Goal: Information Seeking & Learning: Find specific page/section

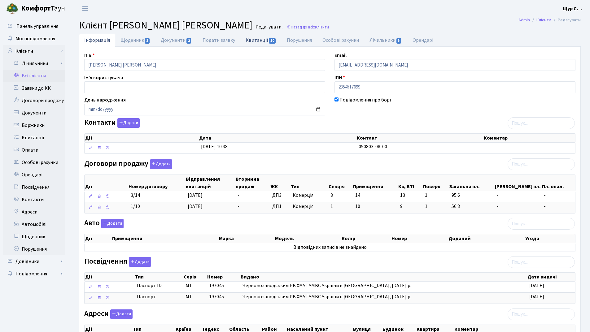
click at [257, 39] on link "Квитанції 50" at bounding box center [260, 40] width 41 height 13
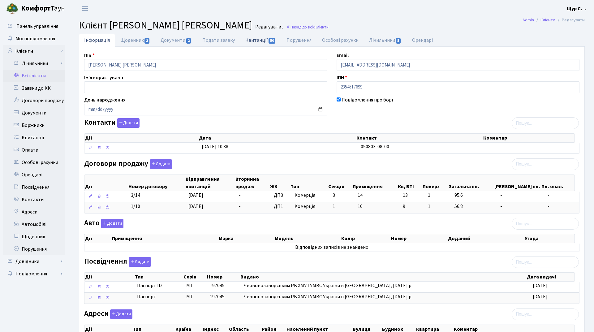
select select "25"
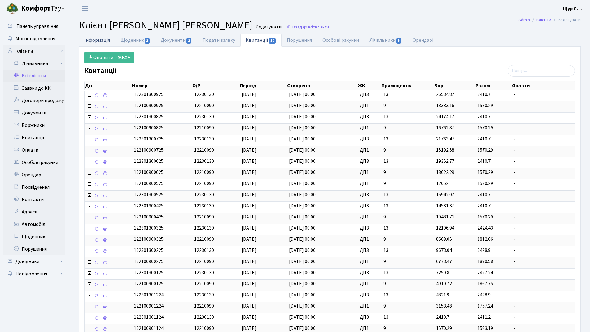
click at [94, 40] on link "Інформація" at bounding box center [97, 40] width 36 height 13
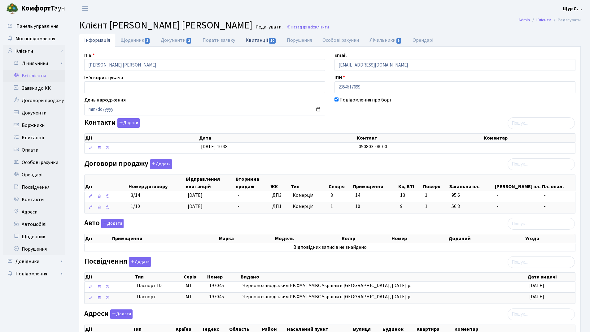
click at [252, 39] on link "Квитанції 50" at bounding box center [260, 40] width 41 height 13
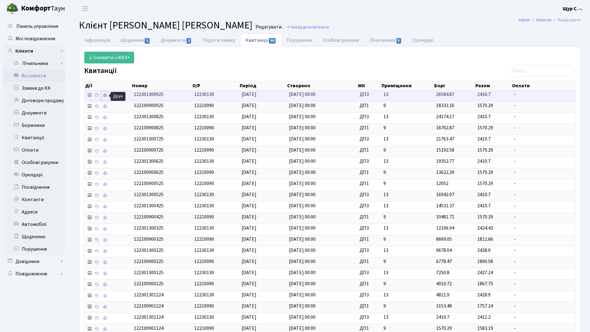
click at [106, 96] on icon at bounding box center [105, 95] width 4 height 4
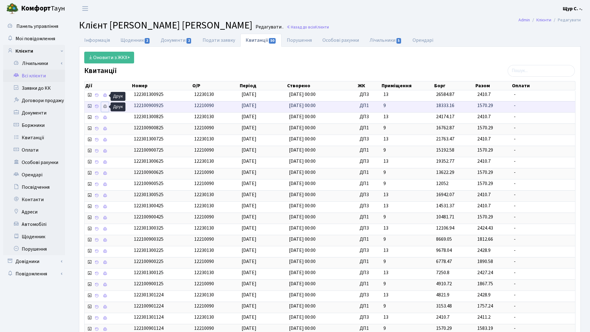
click at [106, 105] on icon at bounding box center [105, 106] width 4 height 4
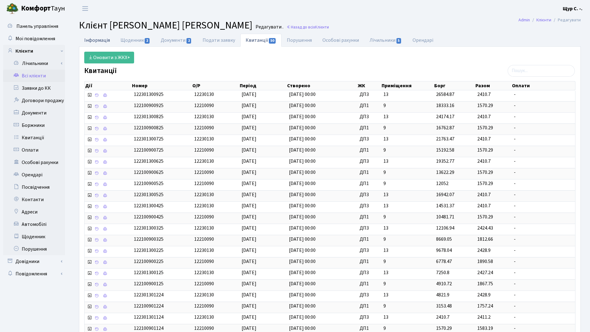
click at [97, 44] on link "Інформація" at bounding box center [97, 40] width 36 height 13
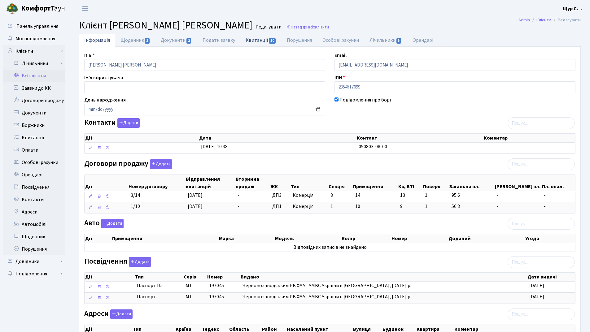
click at [253, 41] on link "Квитанції 50" at bounding box center [260, 40] width 41 height 13
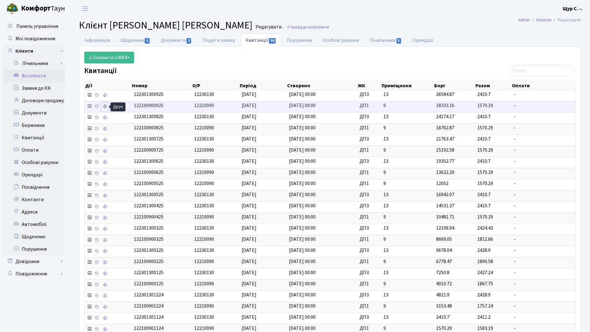
click at [105, 107] on icon at bounding box center [105, 106] width 4 height 4
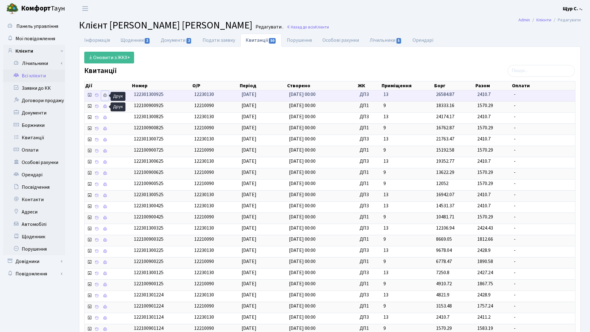
click at [107, 97] on icon at bounding box center [105, 95] width 4 height 4
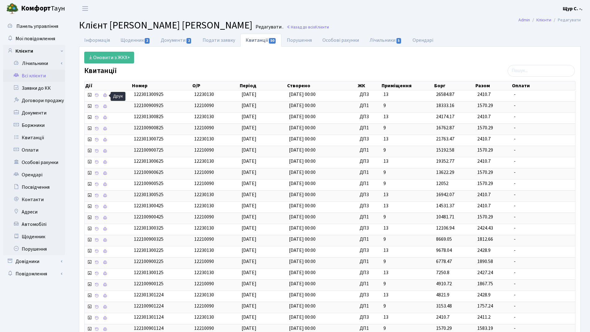
click at [39, 77] on link "Всі клієнти" at bounding box center [34, 76] width 62 height 12
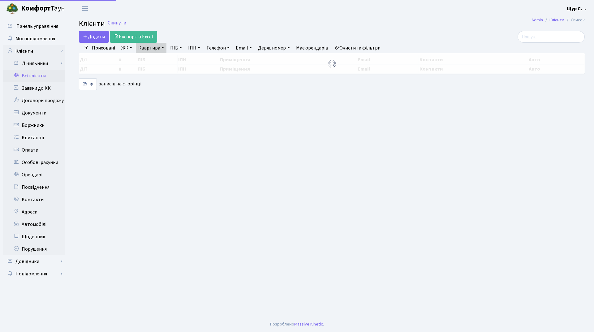
select select "25"
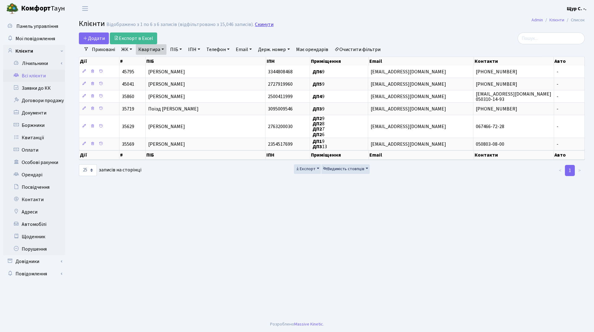
click at [262, 24] on link "Скинути" at bounding box center [264, 25] width 19 height 6
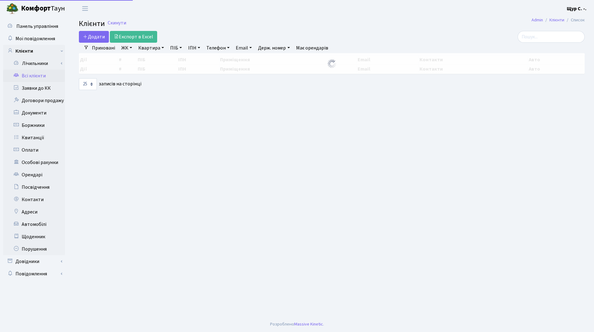
select select "25"
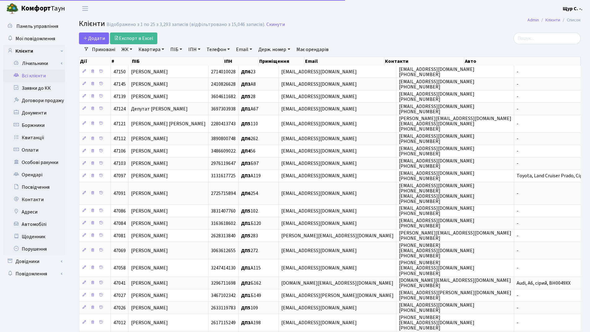
click at [154, 50] on link "Квартира" at bounding box center [151, 49] width 31 height 11
type input "б24"
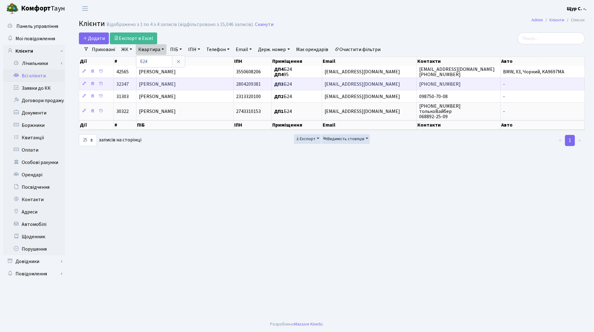
click at [162, 85] on span "[PERSON_NAME]" at bounding box center [157, 84] width 37 height 7
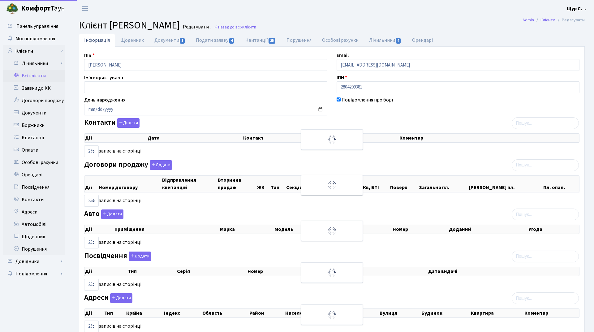
select select "25"
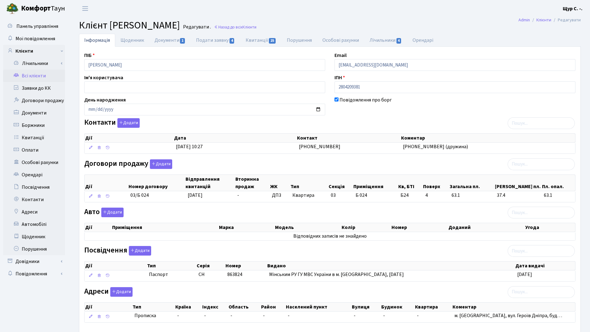
click at [47, 78] on link "Всі клієнти" at bounding box center [34, 76] width 62 height 12
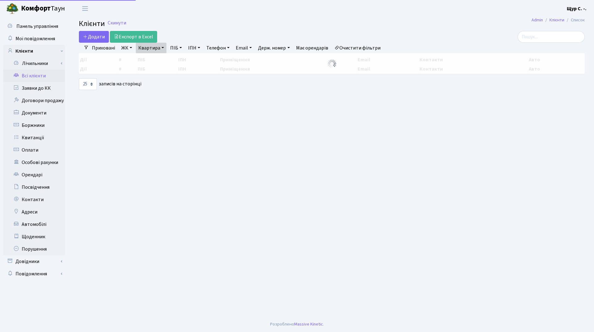
select select "25"
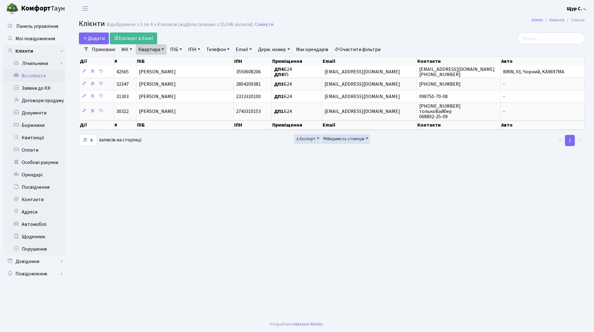
click at [159, 50] on link "Квартира" at bounding box center [151, 49] width 31 height 11
click at [163, 60] on input "б24" at bounding box center [154, 62] width 36 height 12
type input "б"
type input "а140"
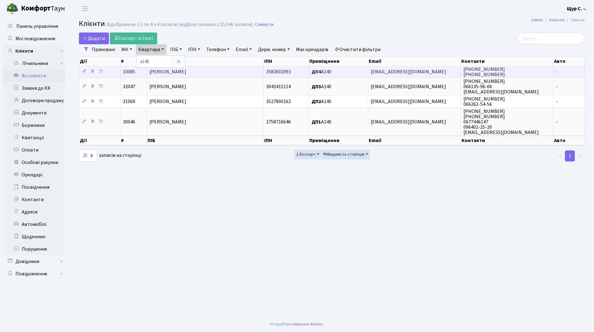
click at [177, 71] on span "[PERSON_NAME] [PERSON_NAME]" at bounding box center [167, 71] width 37 height 7
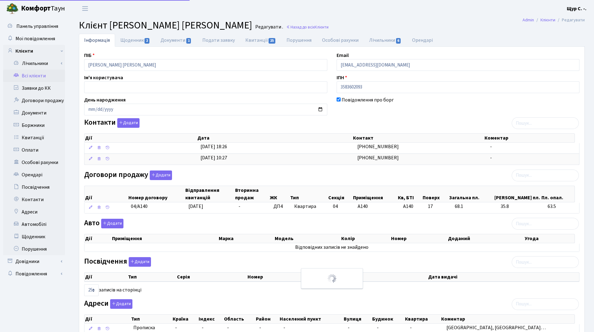
select select "25"
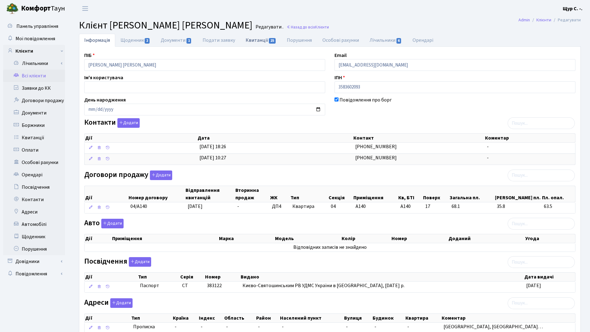
click at [254, 38] on link "Квитанції 25" at bounding box center [260, 40] width 41 height 13
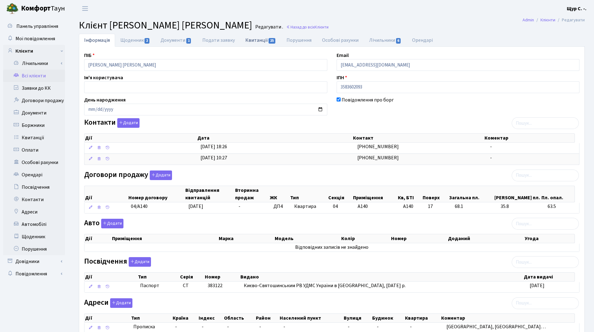
select select "25"
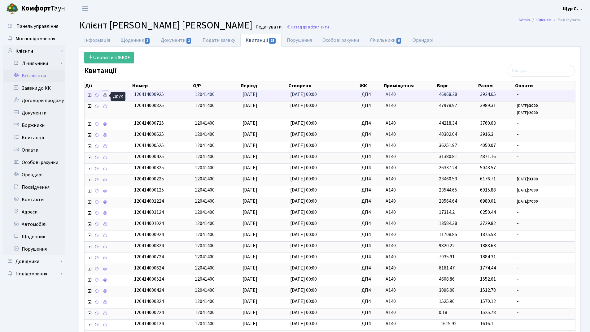
click at [104, 95] on icon at bounding box center [105, 95] width 4 height 4
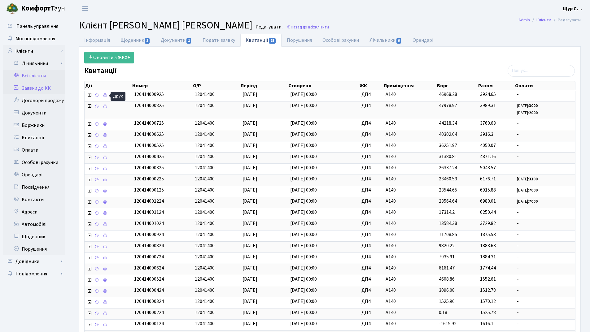
click at [51, 86] on link "Заявки до КК" at bounding box center [34, 88] width 62 height 12
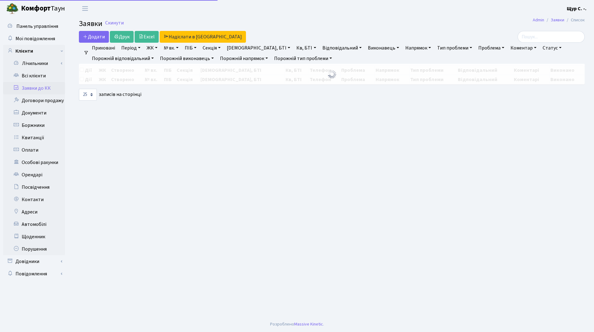
select select "25"
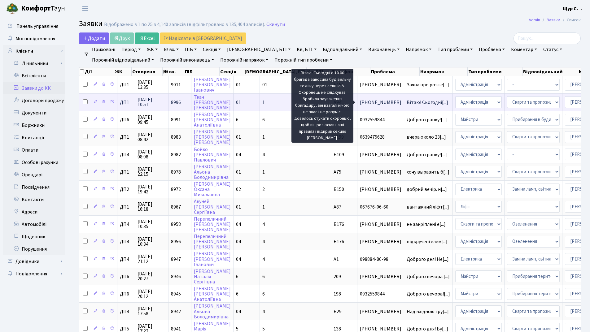
click at [406, 100] on span "Вітаю! Сьогодні[...]" at bounding box center [426, 102] width 41 height 7
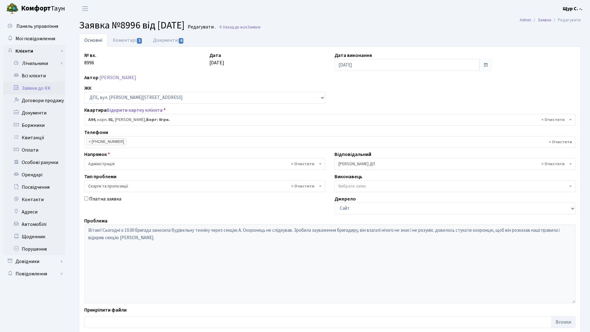
select select "29728"
select select "55"
click at [123, 38] on link "Коментарі 2" at bounding box center [127, 40] width 40 height 13
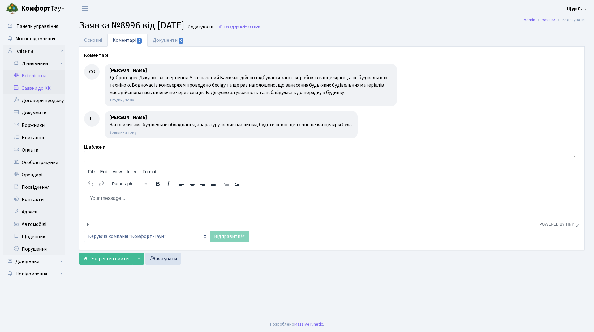
click at [25, 74] on link "Всі клієнти" at bounding box center [34, 76] width 62 height 12
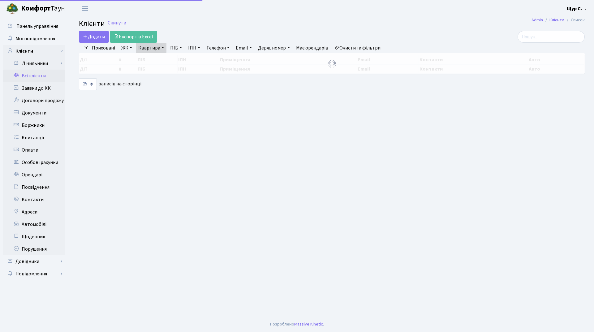
select select "25"
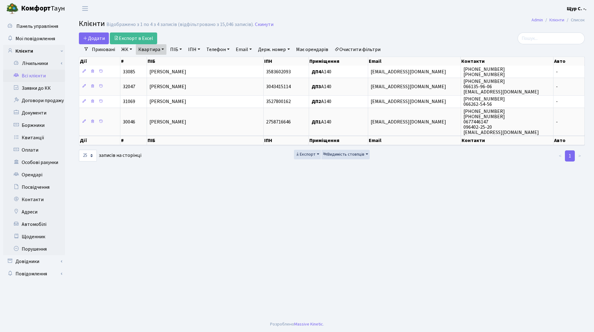
click at [163, 50] on link "Квартира" at bounding box center [151, 49] width 31 height 11
click at [158, 61] on input "а140" at bounding box center [154, 62] width 36 height 12
type input "а"
type input "22"
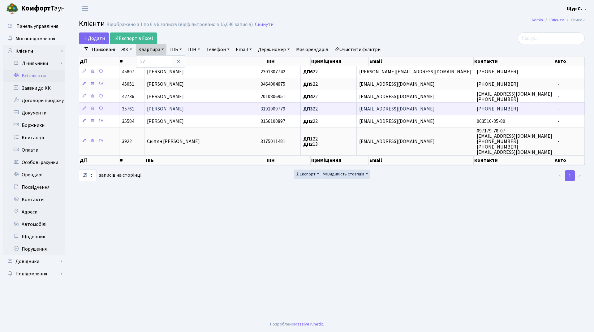
click at [170, 105] on td "Богута Вадим Валерійович" at bounding box center [202, 108] width 114 height 12
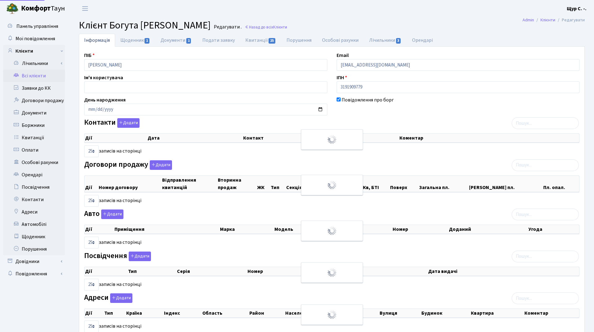
select select "25"
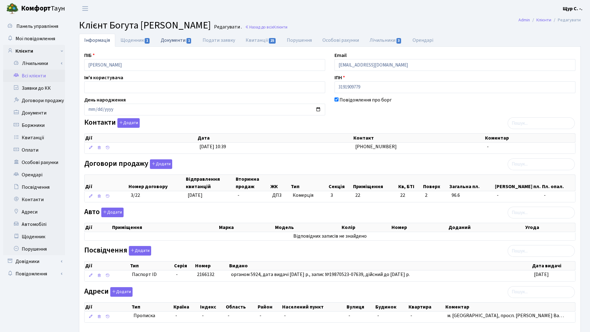
click at [175, 38] on link "Документи 1" at bounding box center [175, 40] width 41 height 13
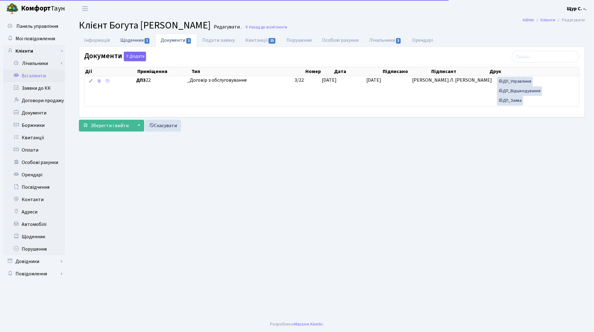
click at [134, 37] on link "Щоденник 1" at bounding box center [135, 40] width 40 height 13
select select "25"
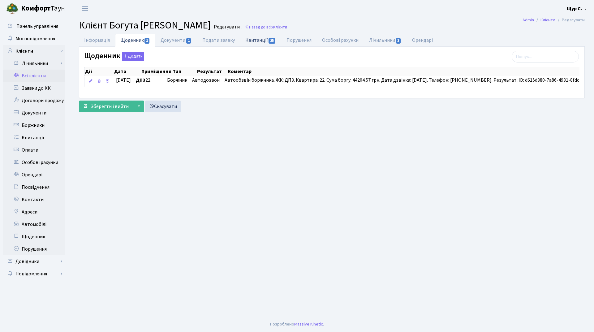
click at [255, 40] on link "Квитанції 25" at bounding box center [260, 40] width 41 height 13
select select "25"
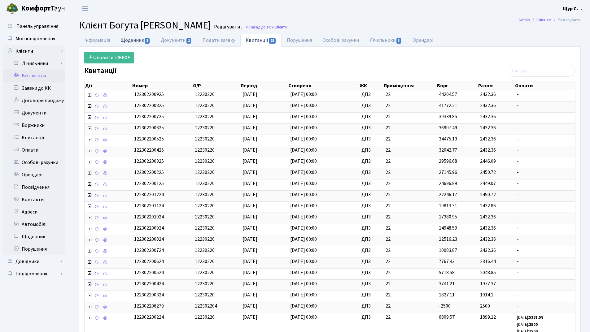
click at [130, 43] on link "Щоденник 1" at bounding box center [135, 40] width 40 height 13
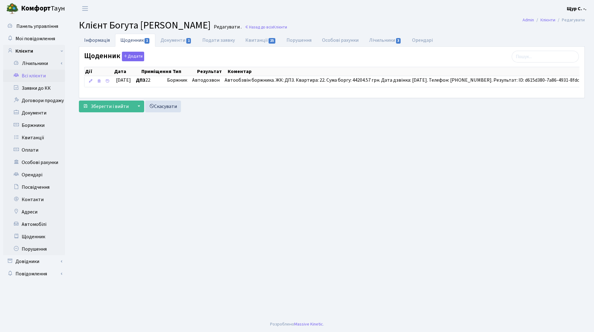
click at [87, 41] on link "Інформація" at bounding box center [97, 40] width 36 height 13
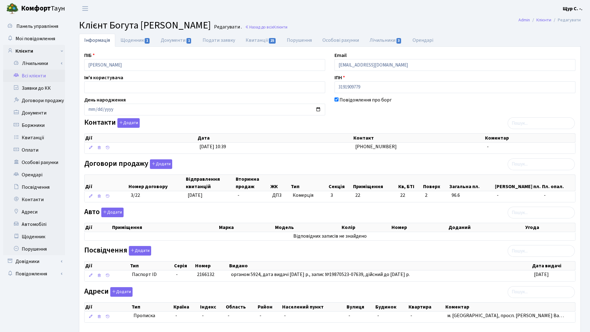
click at [46, 73] on link "Всі клієнти" at bounding box center [34, 76] width 62 height 12
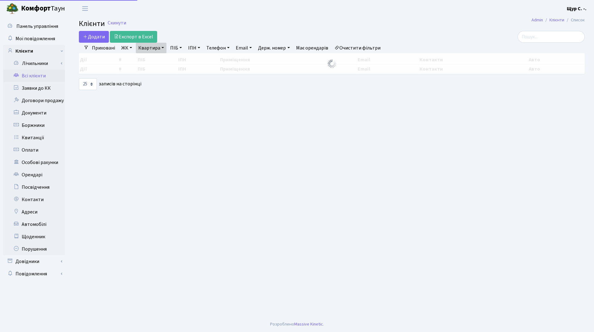
select select "25"
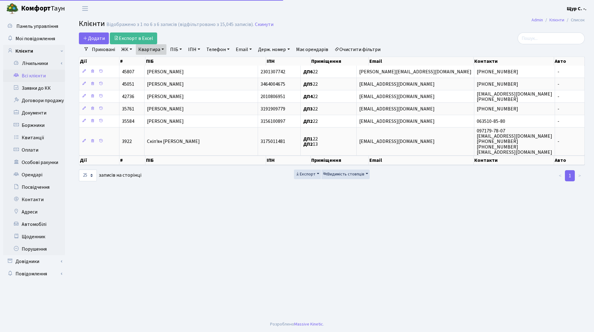
click at [162, 50] on link "Квартира" at bounding box center [151, 49] width 31 height 11
click at [155, 61] on input "22" at bounding box center [154, 62] width 36 height 12
type input "2"
type input "11"
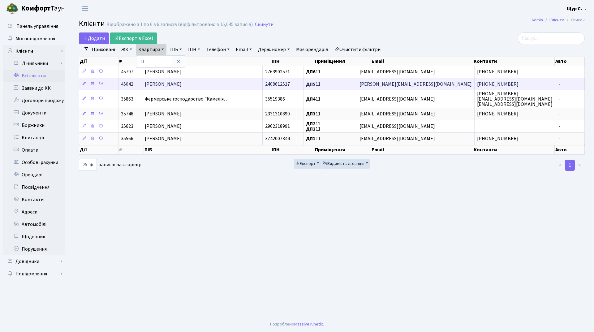
click at [158, 84] on span "[PERSON_NAME]" at bounding box center [163, 84] width 37 height 7
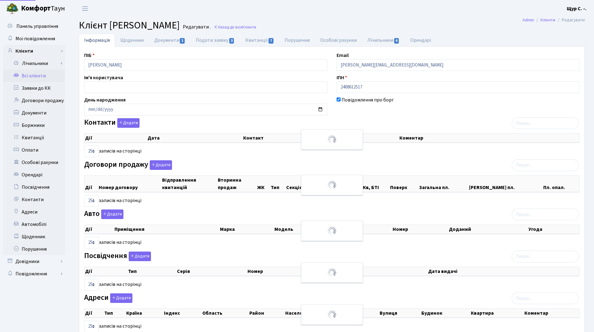
select select "25"
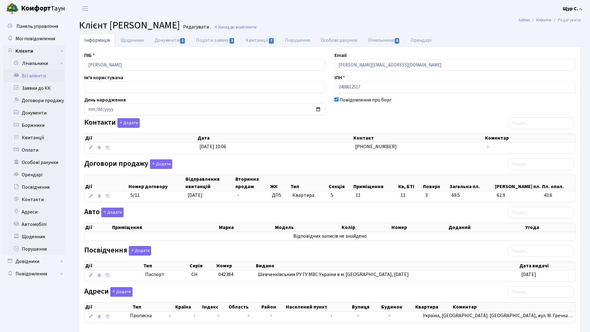
click at [37, 80] on link "Всі клієнти" at bounding box center [34, 76] width 62 height 12
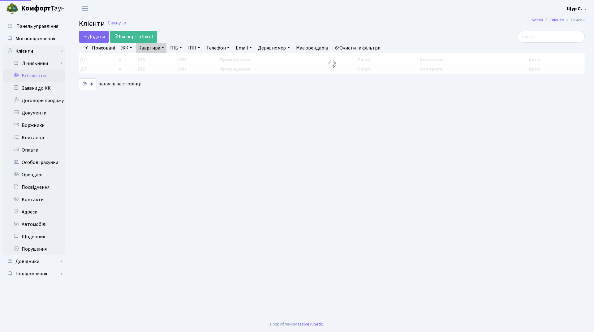
select select "25"
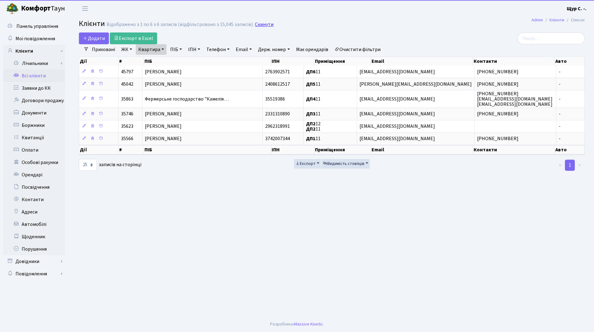
click at [264, 22] on link "Скинути" at bounding box center [264, 25] width 19 height 6
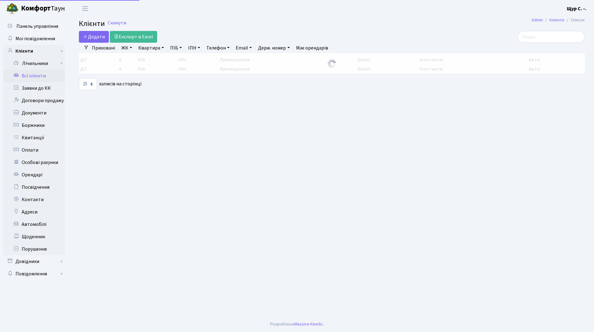
select select "25"
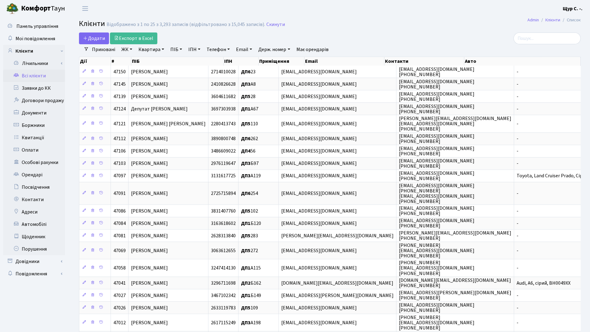
click at [149, 50] on link "Квартира" at bounding box center [151, 49] width 31 height 11
click at [217, 50] on link "Телефон" at bounding box center [218, 49] width 28 height 11
type input "0979697422"
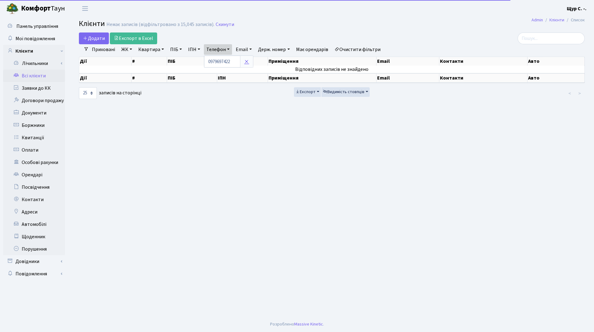
click at [247, 62] on icon at bounding box center [246, 61] width 5 height 5
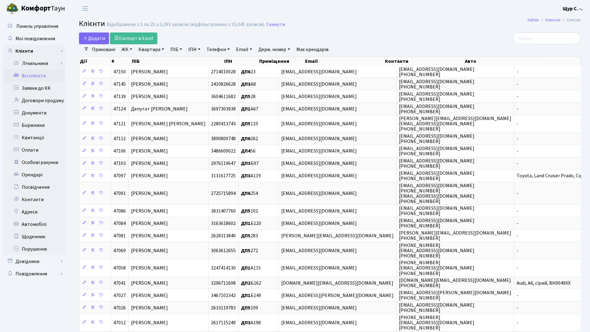
click at [151, 51] on link "Квартира" at bounding box center [151, 49] width 31 height 11
type input "б91"
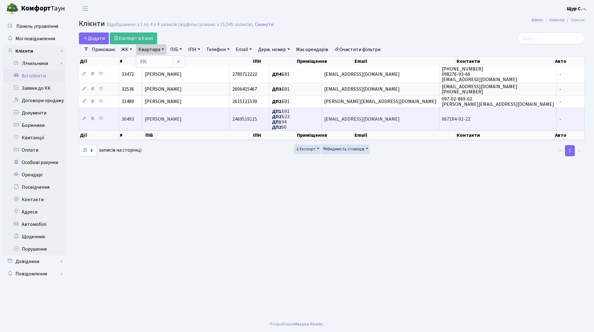
click at [182, 120] on span "[PERSON_NAME]" at bounding box center [163, 119] width 37 height 7
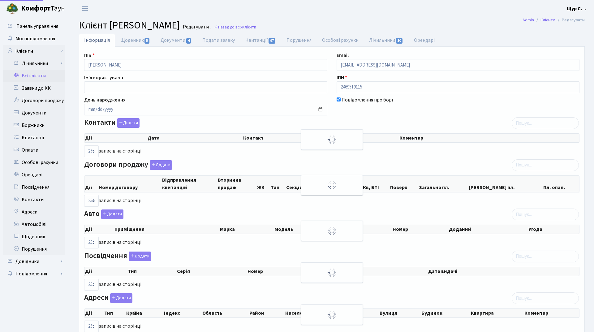
select select "25"
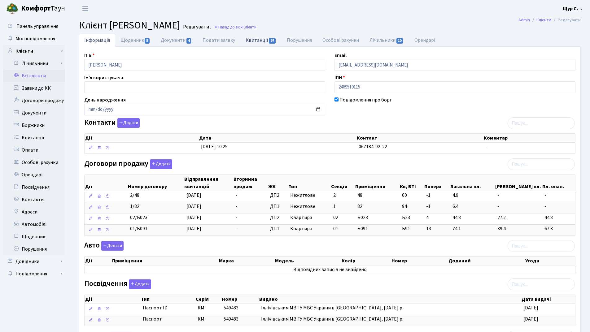
click at [256, 38] on link "Квитанції 97" at bounding box center [260, 40] width 41 height 13
select select "25"
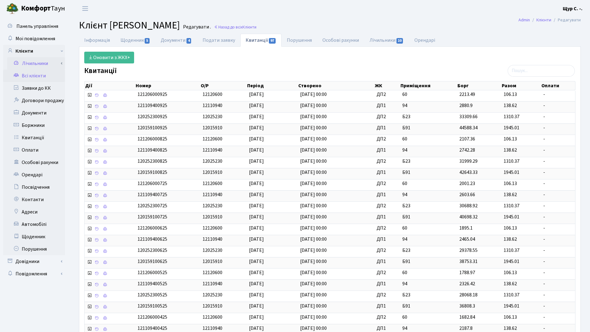
click at [37, 69] on link "Лічильники" at bounding box center [36, 63] width 58 height 12
click at [44, 116] on link "Всі клієнти" at bounding box center [34, 113] width 62 height 12
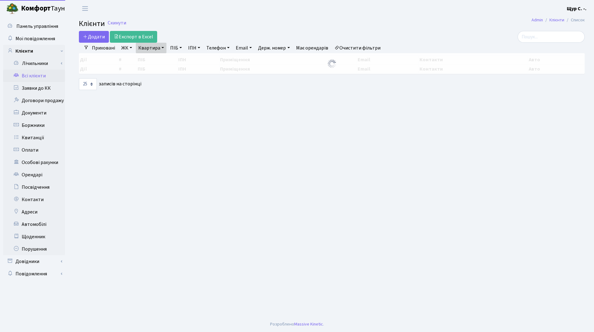
select select "25"
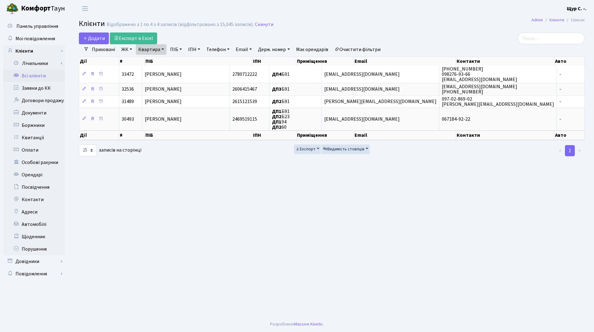
click at [160, 50] on link "Квартира" at bounding box center [151, 49] width 31 height 11
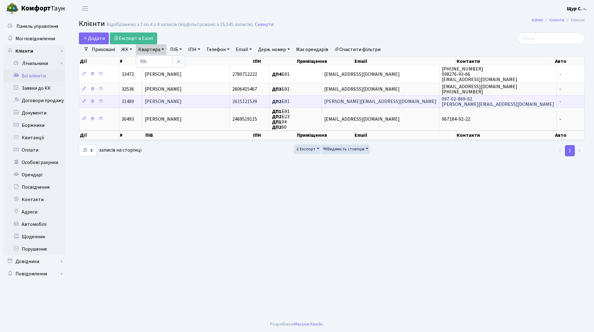
click at [223, 102] on td "[PERSON_NAME]" at bounding box center [186, 101] width 88 height 12
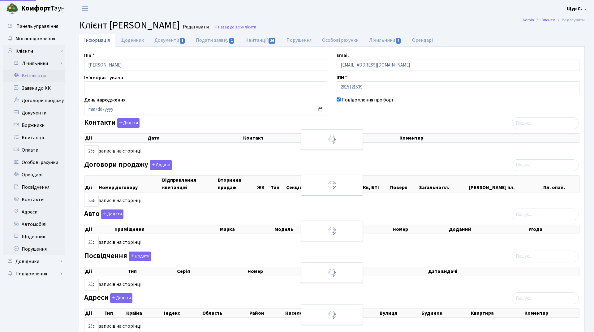
select select "25"
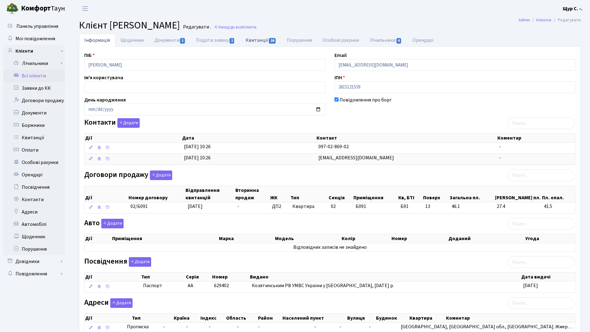
click at [254, 40] on link "Квитанції 26" at bounding box center [260, 40] width 41 height 13
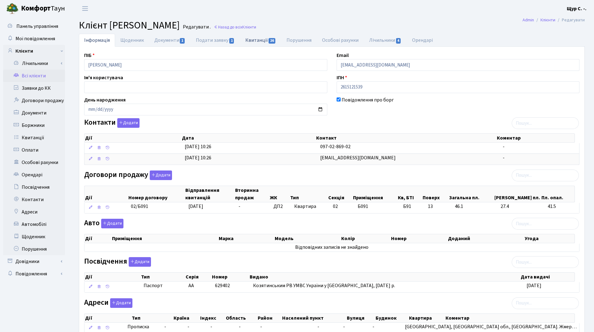
select select "25"
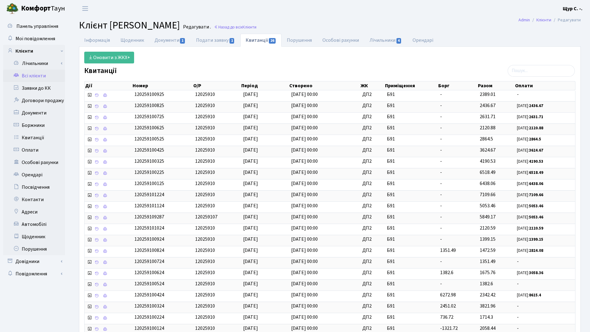
click at [37, 76] on link "Всі клієнти" at bounding box center [34, 76] width 62 height 12
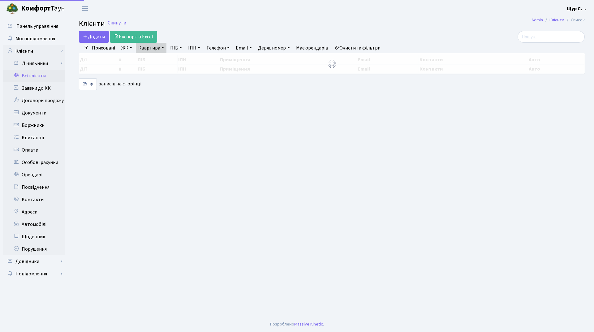
select select "25"
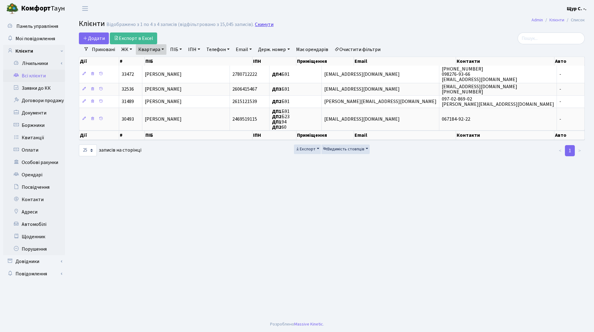
click at [267, 24] on link "Скинути" at bounding box center [264, 25] width 19 height 6
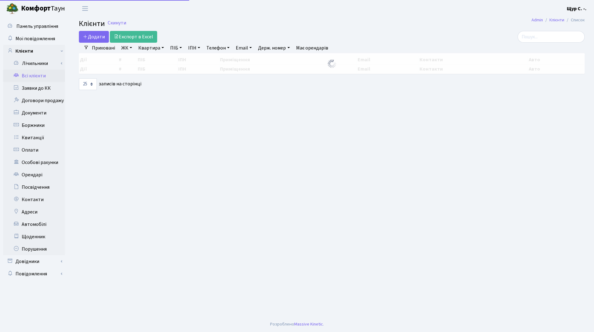
select select "25"
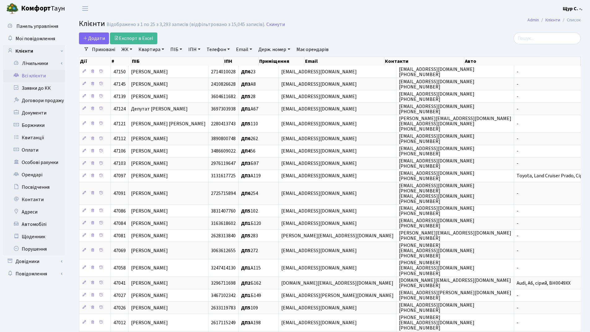
click at [149, 49] on link "Квартира" at bounding box center [151, 49] width 31 height 11
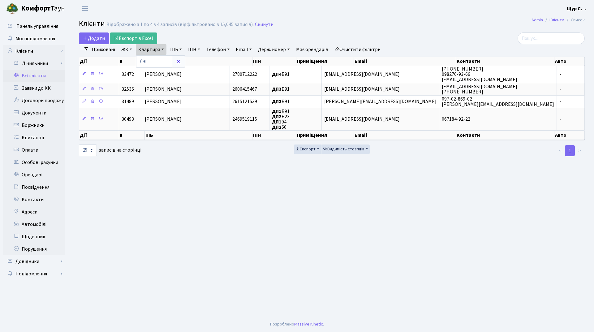
click at [178, 59] on icon at bounding box center [178, 61] width 5 height 5
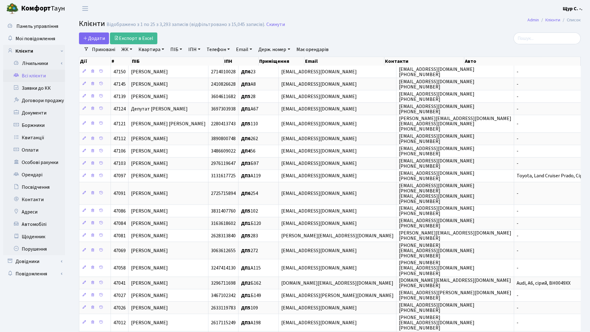
click at [146, 51] on link "Квартира" at bounding box center [151, 49] width 31 height 11
click at [150, 60] on input "text" at bounding box center [154, 62] width 36 height 12
type input "13"
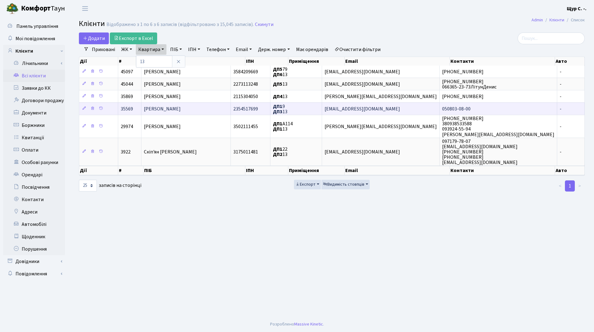
click at [177, 107] on span "Нефьодов Юрій Анатолійович" at bounding box center [162, 109] width 37 height 7
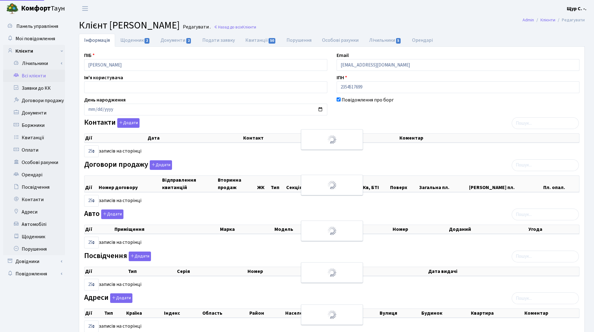
select select "25"
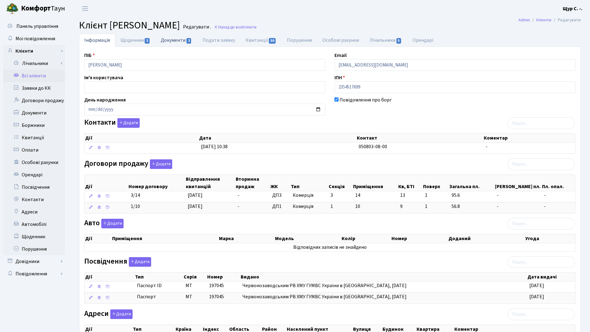
click at [175, 41] on link "Документи 2" at bounding box center [175, 40] width 41 height 13
select select "25"
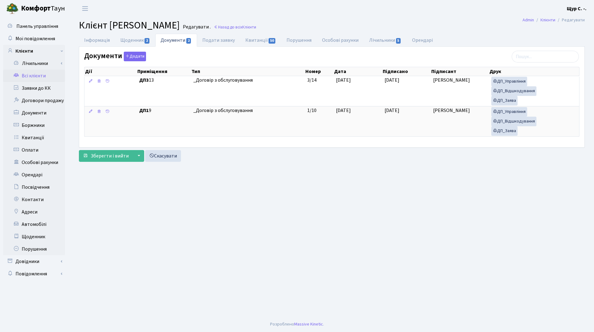
click at [45, 78] on link "Всі клієнти" at bounding box center [34, 76] width 62 height 12
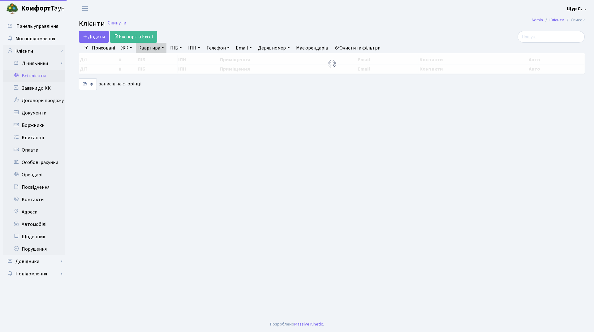
select select "25"
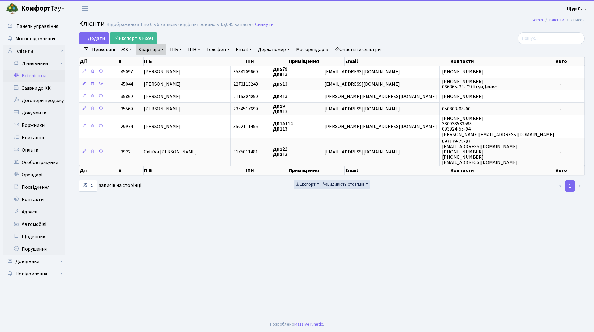
click at [163, 50] on link "Квартира" at bounding box center [151, 49] width 31 height 11
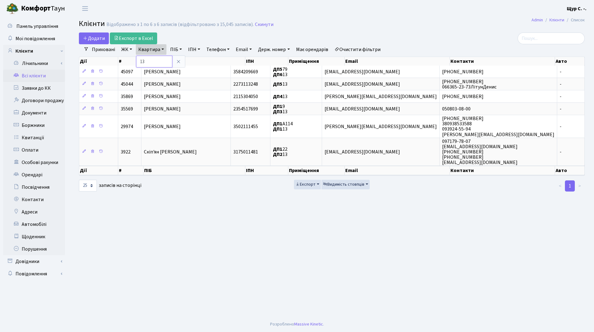
click at [160, 64] on input "13" at bounding box center [154, 62] width 36 height 12
type input "1"
type input "21"
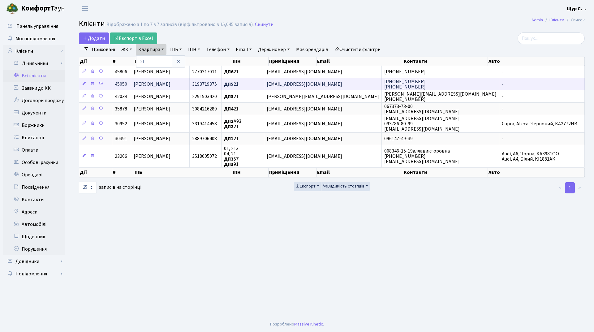
click at [171, 84] on span "[PERSON_NAME]" at bounding box center [152, 84] width 37 height 7
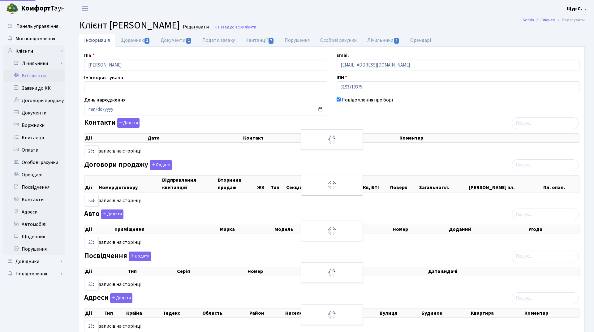
select select "25"
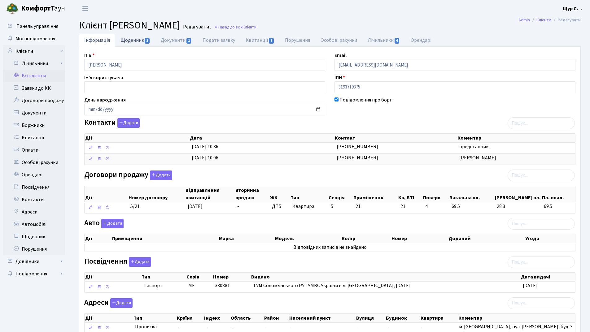
click at [128, 40] on link "Щоденник 1" at bounding box center [135, 40] width 40 height 13
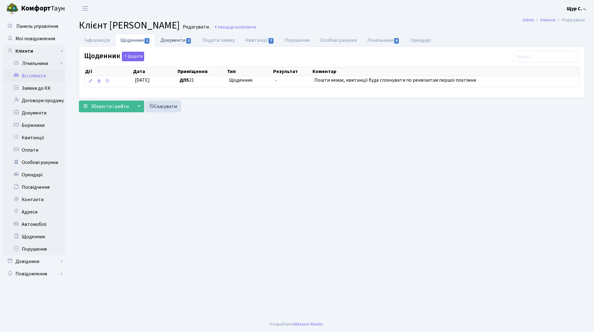
click at [175, 40] on link "Документи 1" at bounding box center [175, 40] width 41 height 13
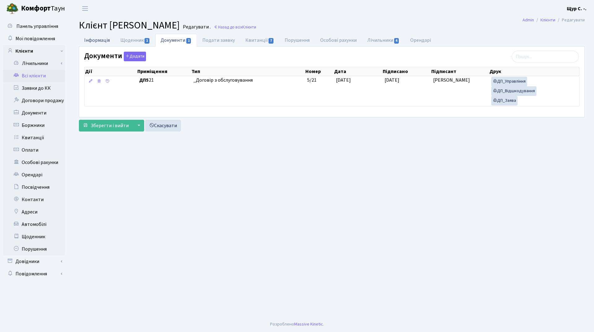
click at [96, 41] on link "Інформація" at bounding box center [97, 40] width 36 height 13
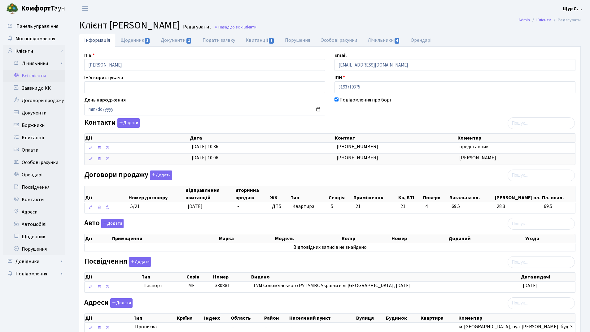
click at [33, 77] on link "Всі клієнти" at bounding box center [34, 76] width 62 height 12
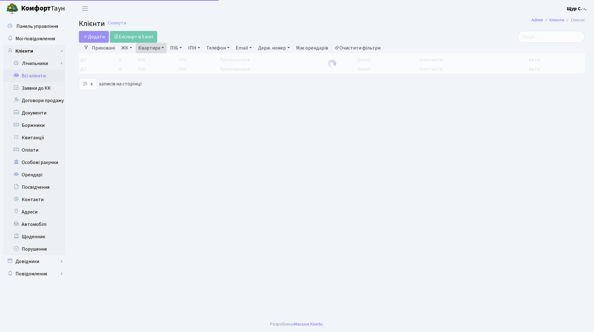
select select "25"
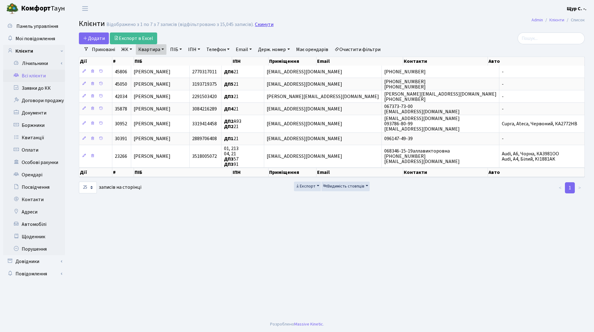
click at [259, 22] on link "Скинути" at bounding box center [264, 25] width 19 height 6
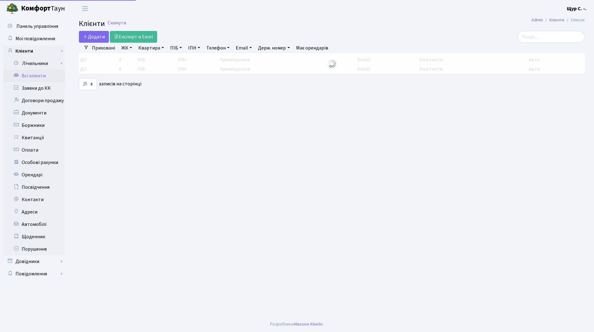
select select "25"
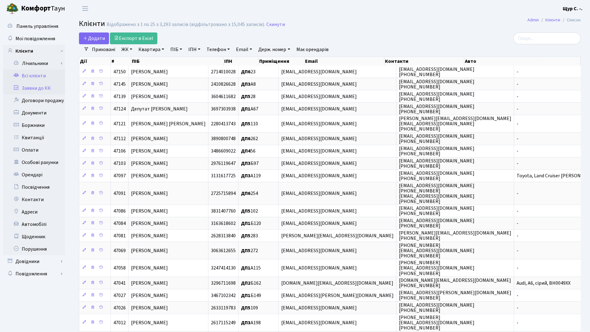
click at [51, 87] on link "Заявки до КК" at bounding box center [34, 88] width 62 height 12
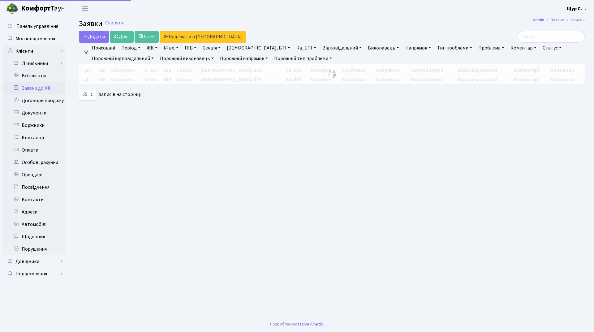
select select "25"
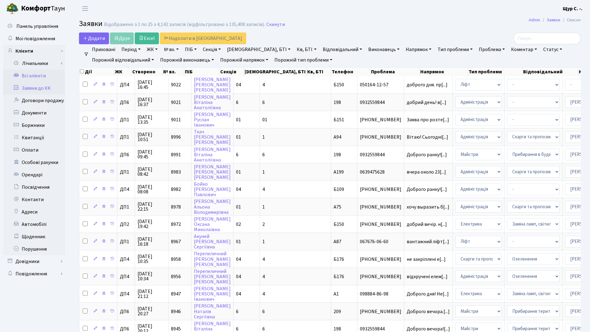
click at [47, 78] on link "Всі клієнти" at bounding box center [34, 76] width 62 height 12
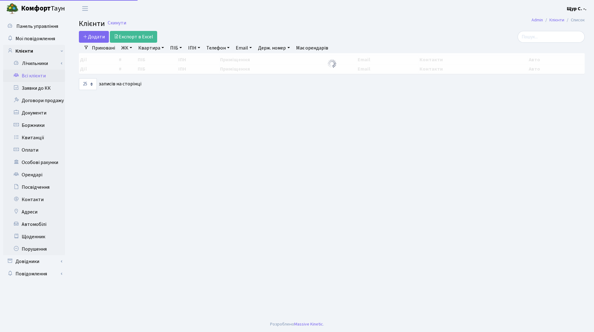
select select "25"
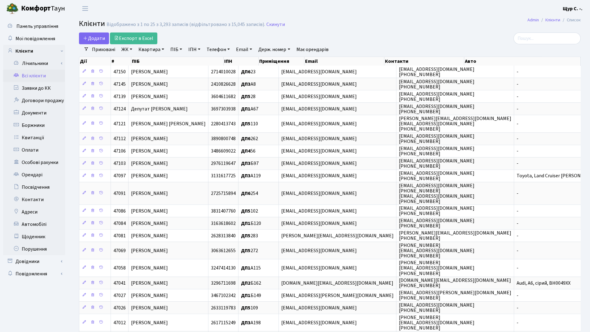
click at [151, 50] on link "Квартира" at bounding box center [151, 49] width 31 height 11
type input "б23"
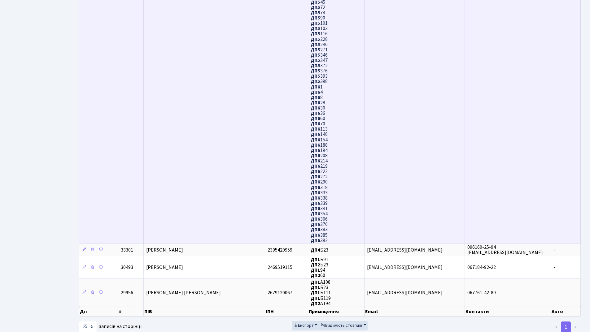
scroll to position [401, 0]
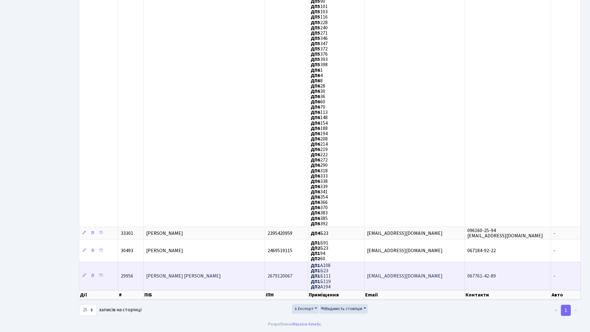
click at [212, 277] on td "[PERSON_NAME] [PERSON_NAME]" at bounding box center [204, 276] width 121 height 28
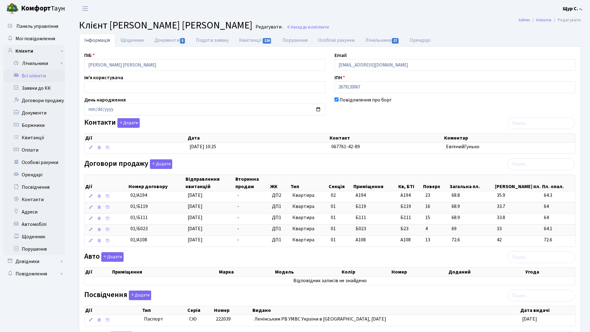
click at [33, 78] on link "Всі клієнти" at bounding box center [34, 76] width 62 height 12
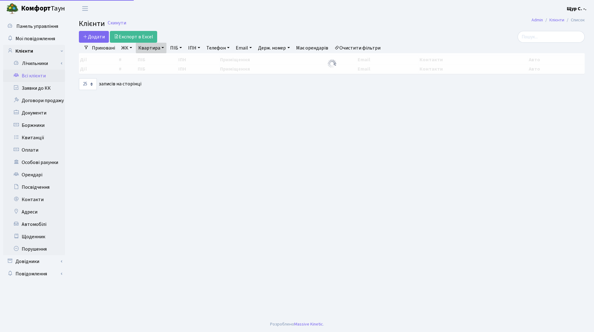
select select "25"
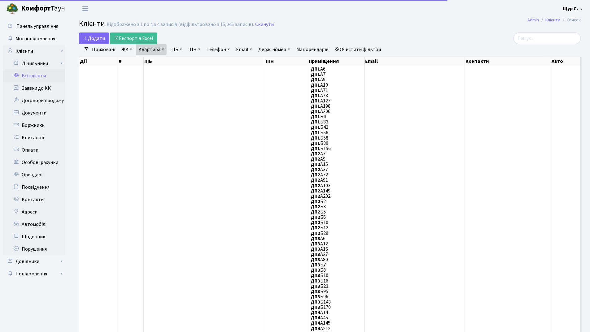
click at [269, 22] on h2 "Клієнти Відображено з 1 по 4 з 4 записів (відфільтровано з 15,045 записів). Ски…" at bounding box center [329, 24] width 501 height 11
click at [263, 25] on link "Скинути" at bounding box center [264, 25] width 19 height 6
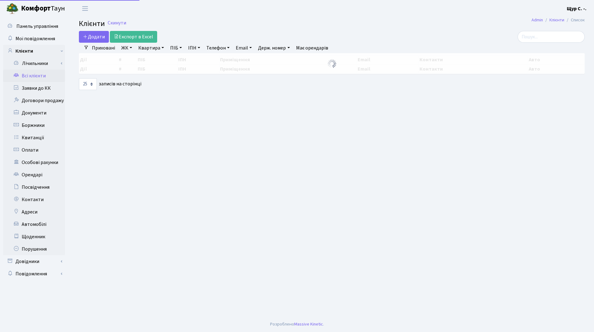
select select "25"
